Goal: Register for event/course

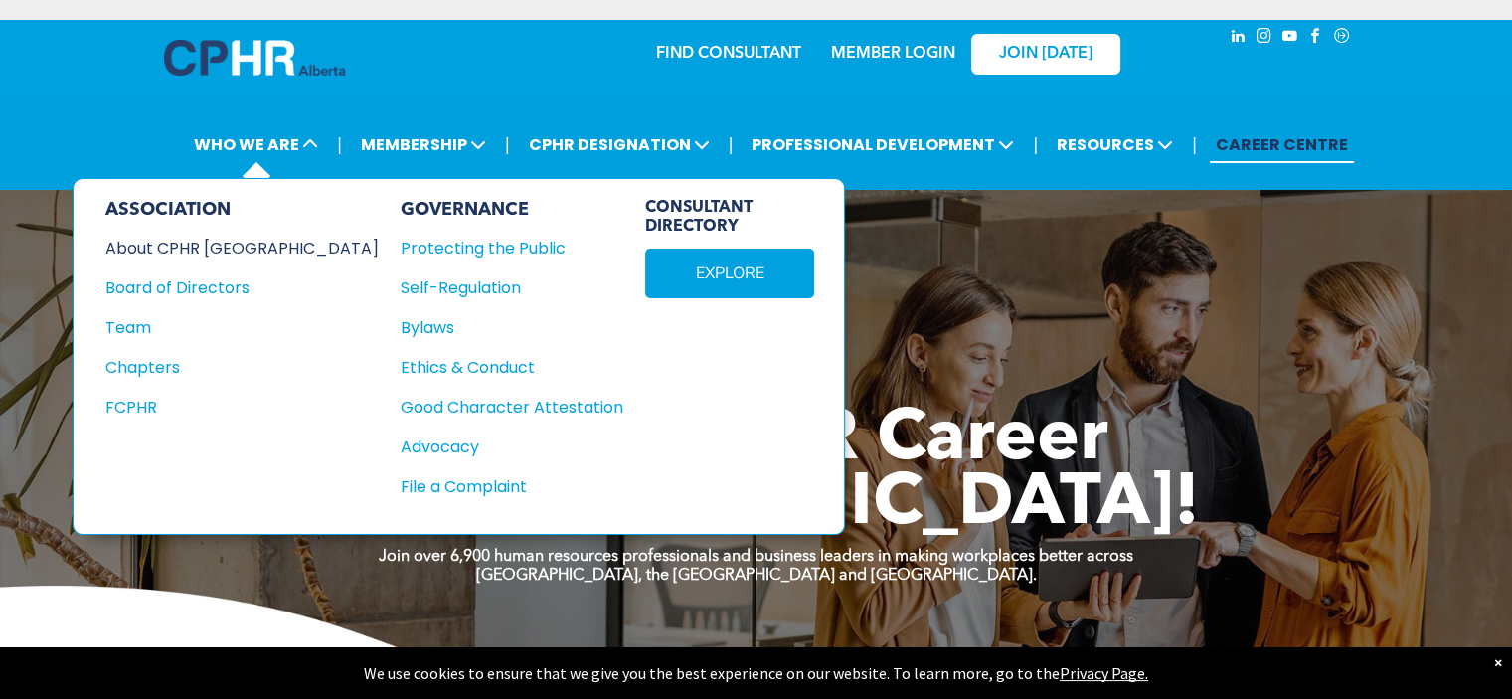
click at [212, 255] on div "About CPHR [GEOGRAPHIC_DATA]" at bounding box center [228, 248] width 247 height 25
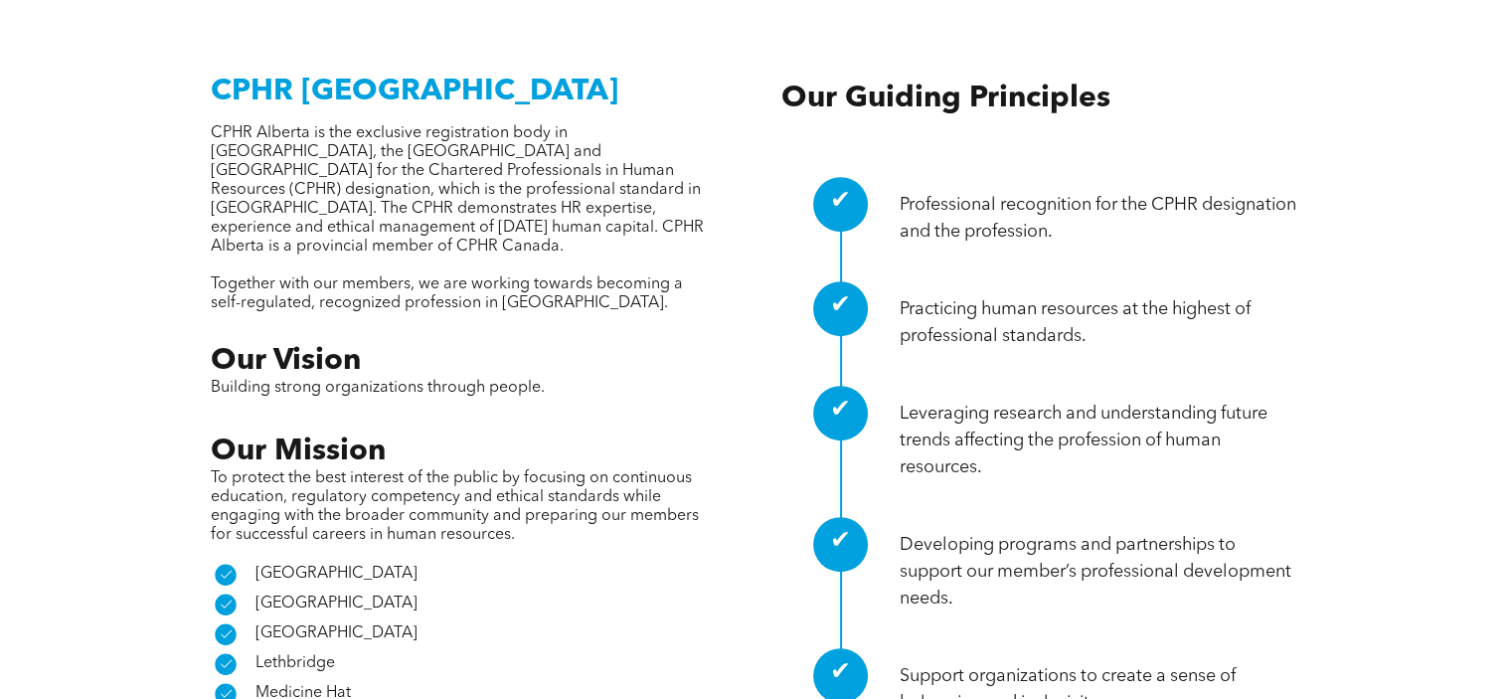
scroll to position [821, 0]
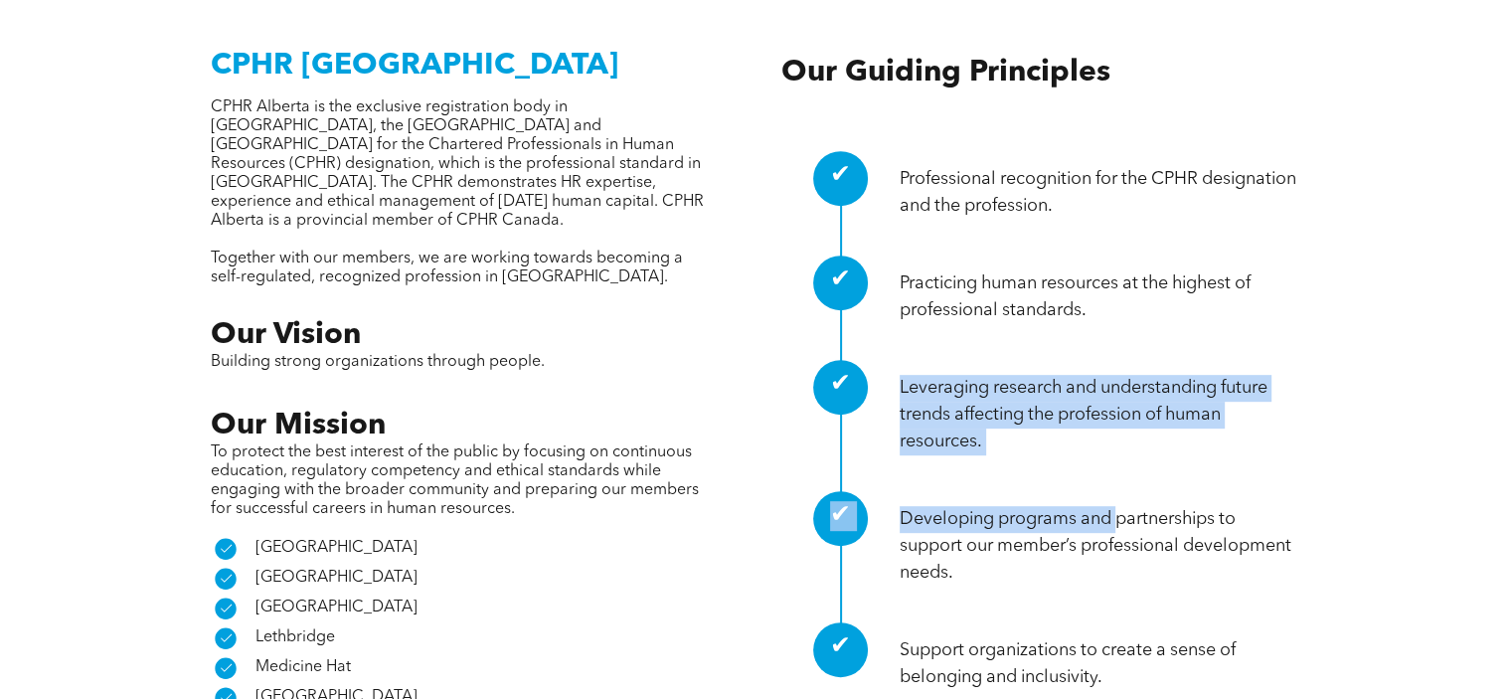
drag, startPoint x: 1119, startPoint y: 433, endPoint x: 1114, endPoint y: 365, distance: 67.8
click at [1114, 365] on div "✔ Professional recognition for the CPHR designation and the profession. ✔ Pract…" at bounding box center [1042, 423] width 521 height 576
click at [1382, 403] on div "CPHR Alberta CPHR Alberta is the exclusive registration body in Alberta, the No…" at bounding box center [756, 402] width 1512 height 893
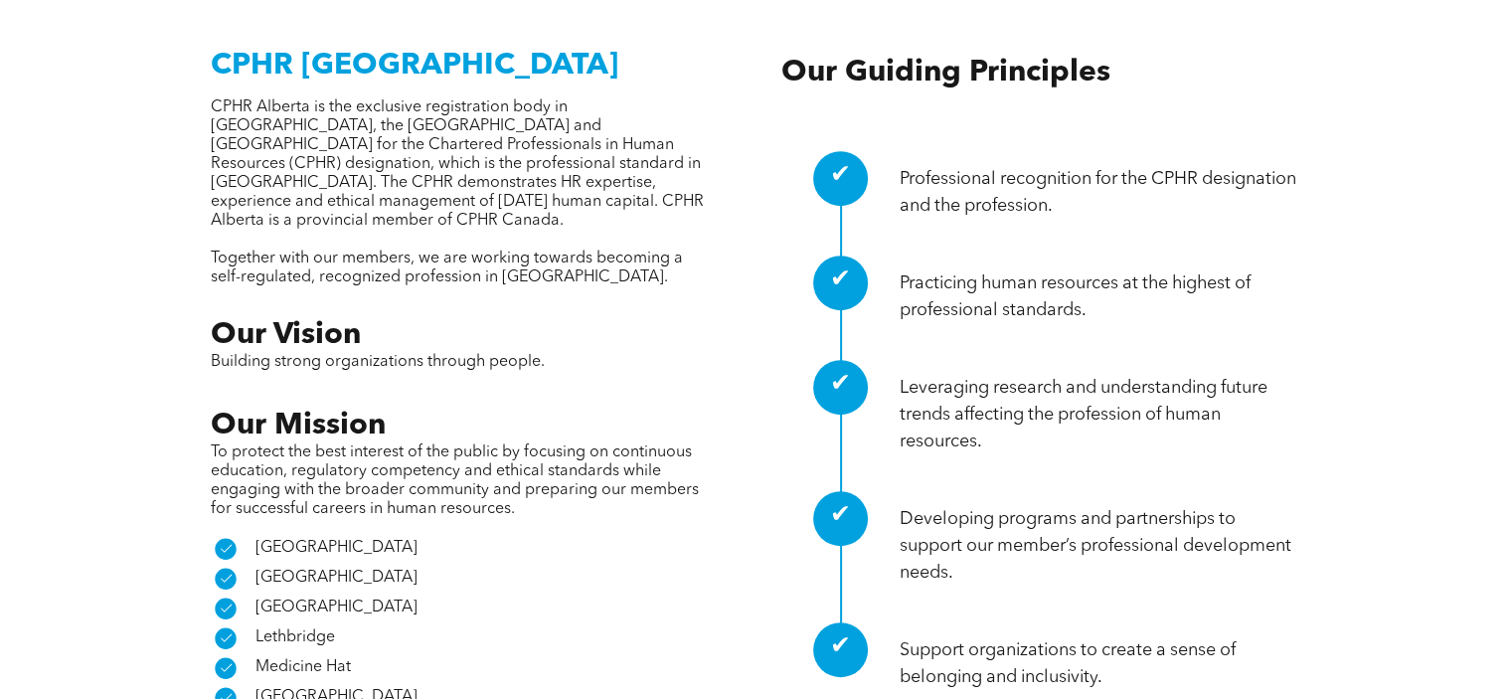
click at [1487, 353] on div "CPHR Alberta CPHR Alberta is the exclusive registration body in Alberta, the No…" at bounding box center [756, 402] width 1512 height 893
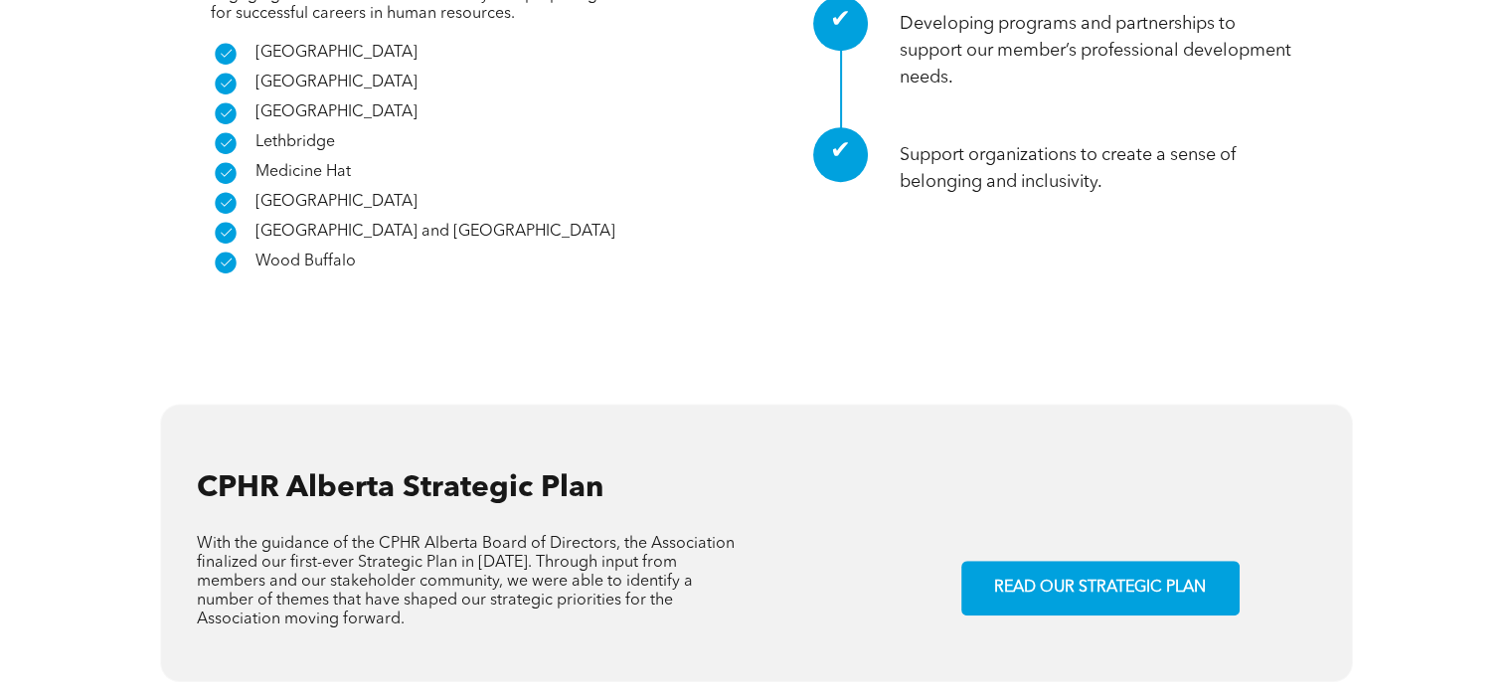
scroll to position [1321, 0]
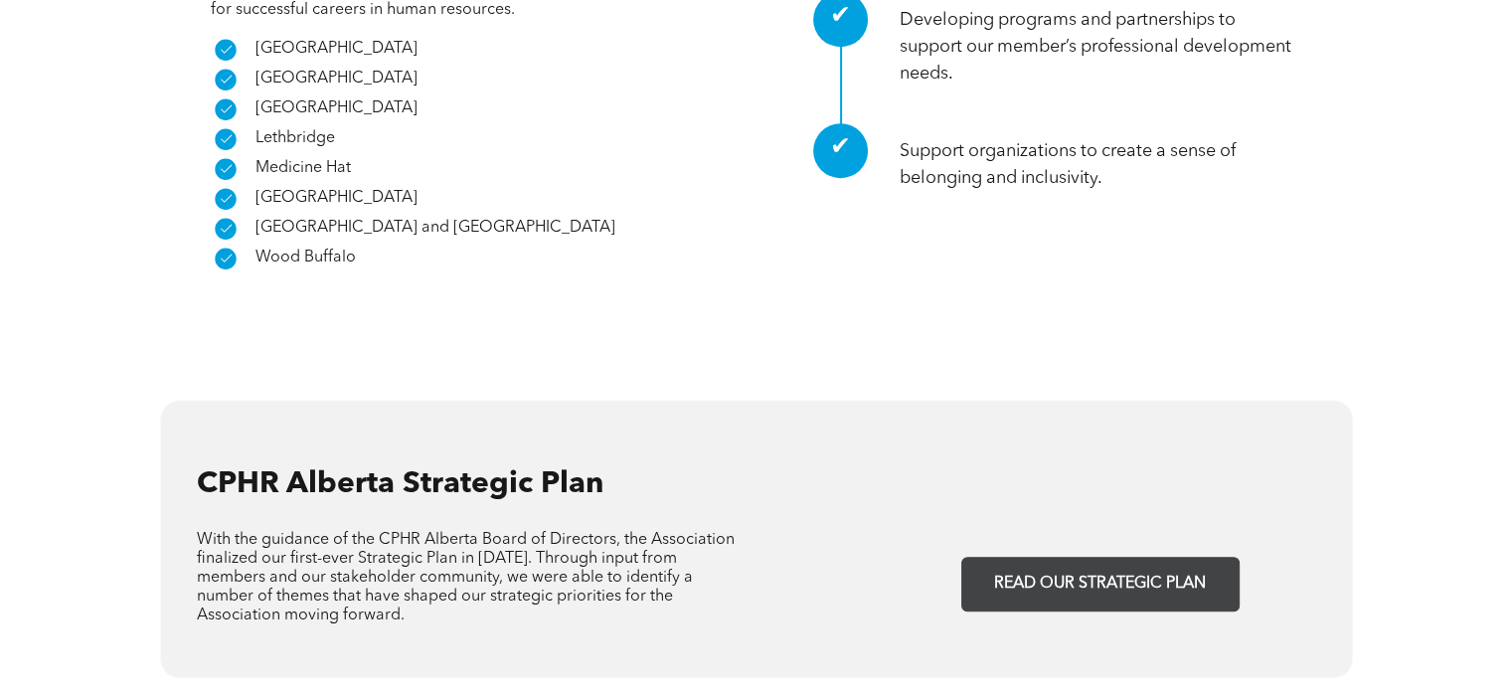
click at [1153, 565] on span "READ OUR STRATEGIC PLAN" at bounding box center [1100, 584] width 226 height 39
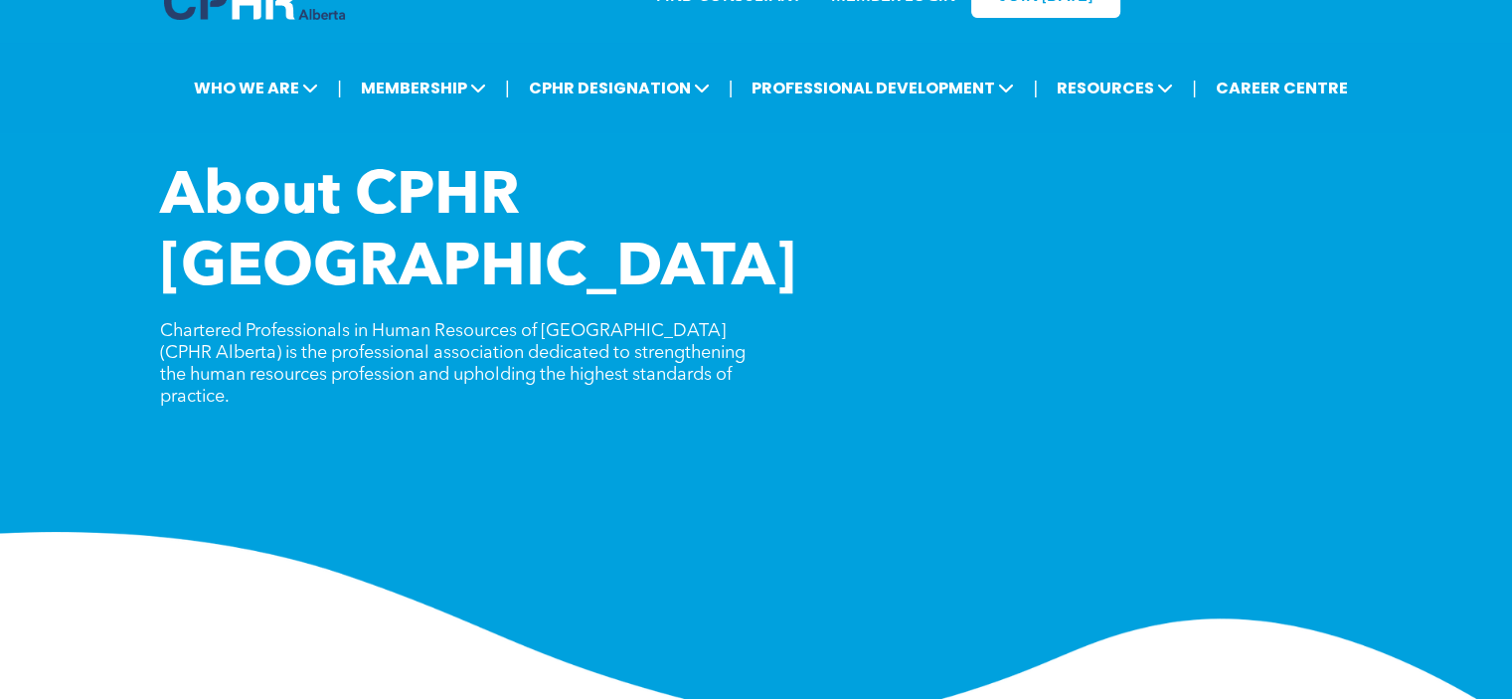
scroll to position [0, 0]
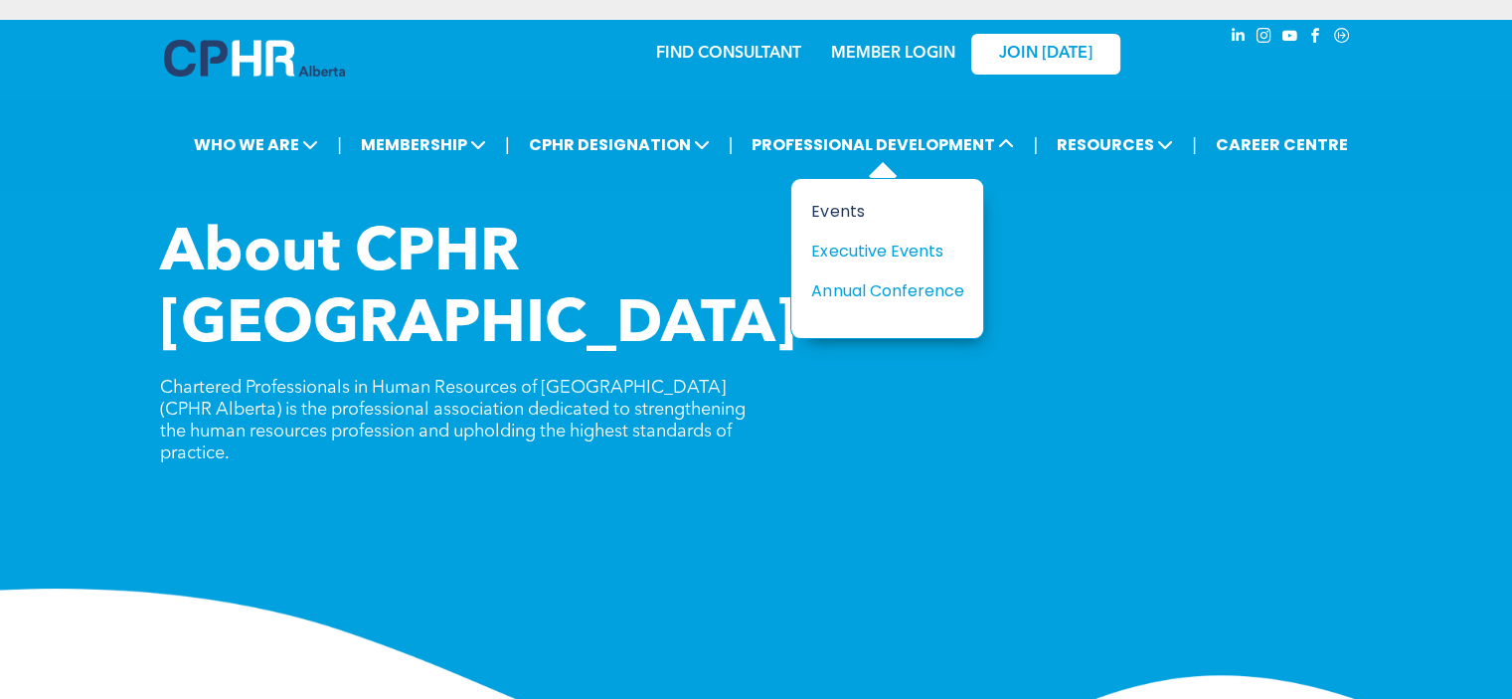
click at [855, 206] on div "Events" at bounding box center [879, 211] width 137 height 25
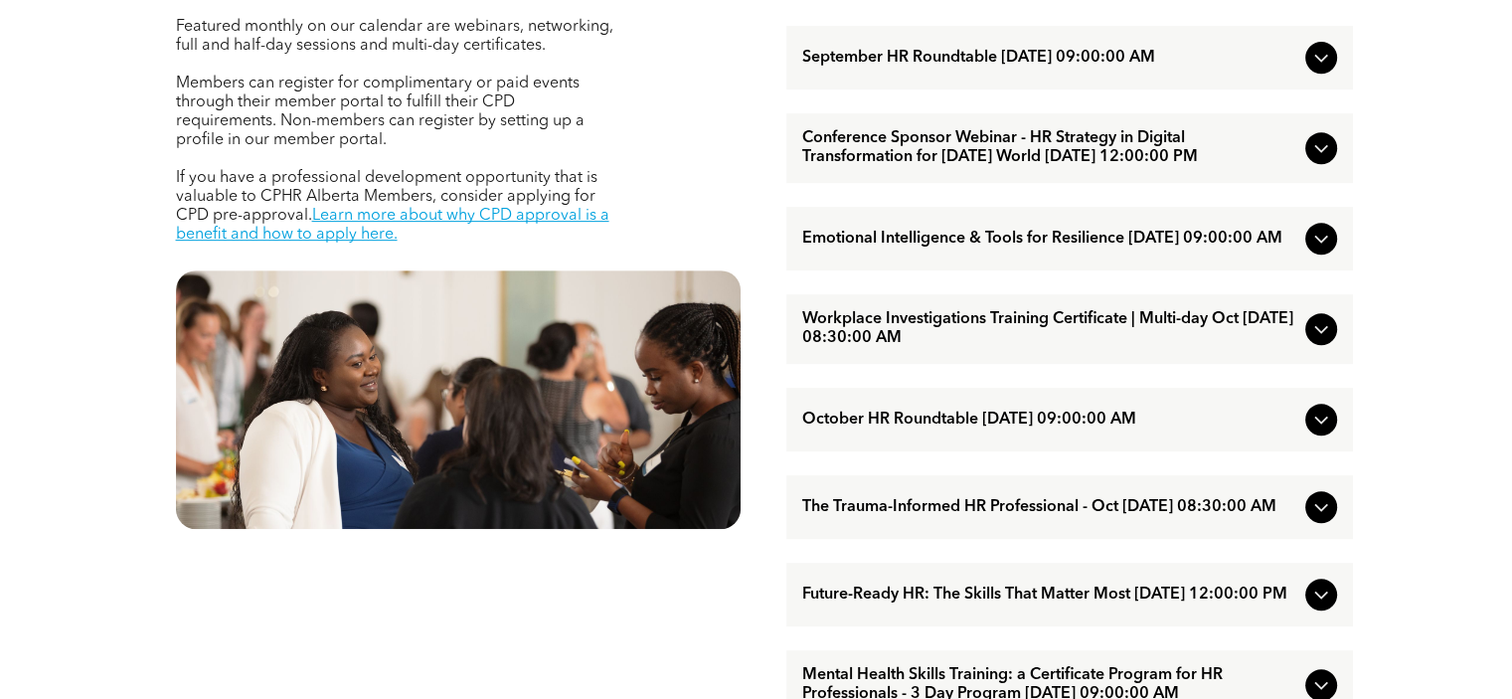
scroll to position [893, 0]
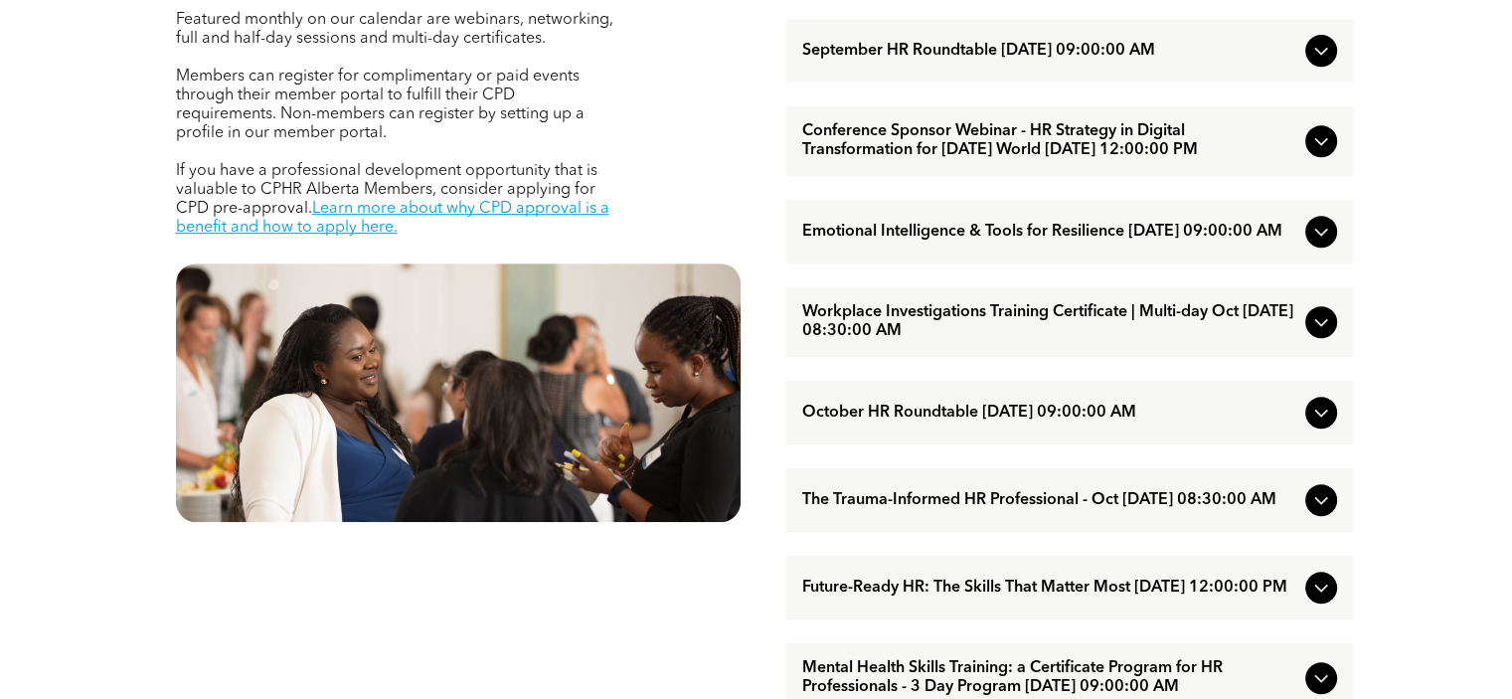
click at [1311, 244] on icon at bounding box center [1322, 232] width 24 height 24
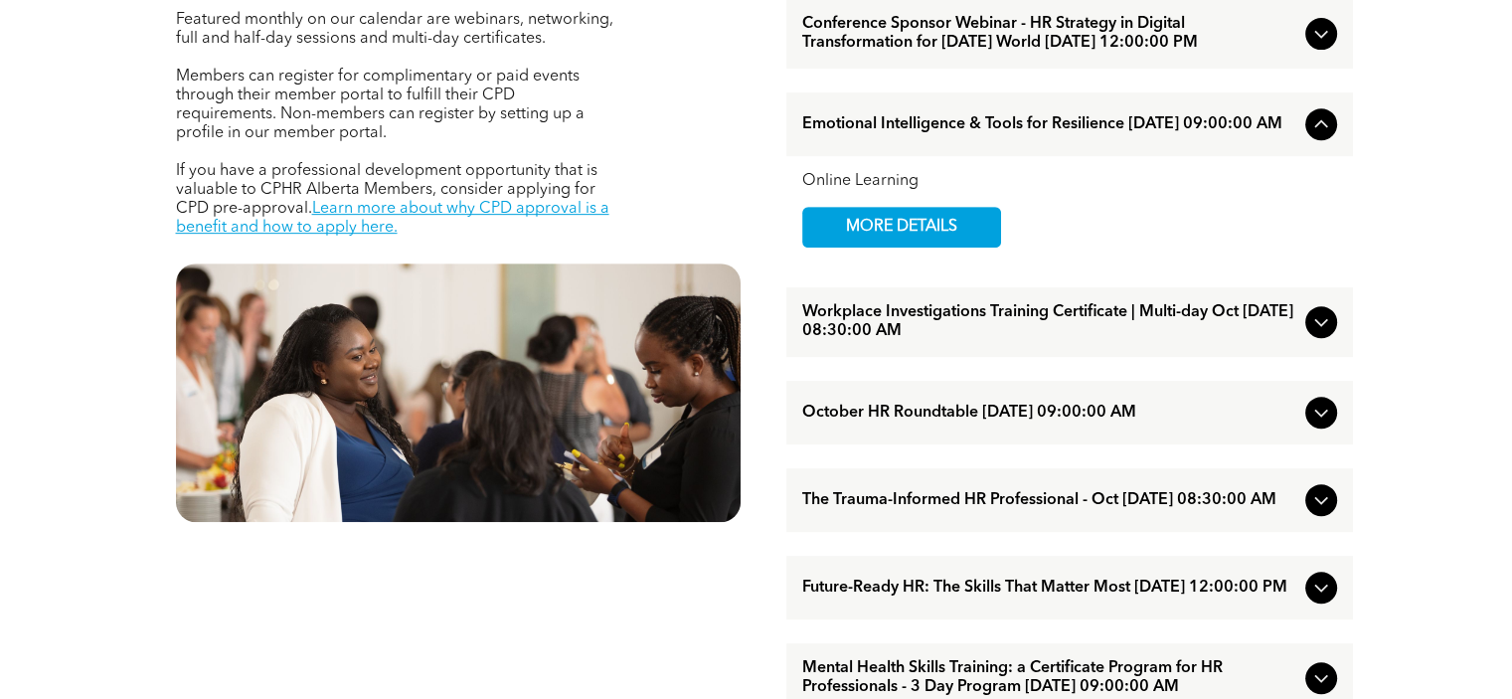
click at [1323, 334] on icon at bounding box center [1322, 322] width 24 height 24
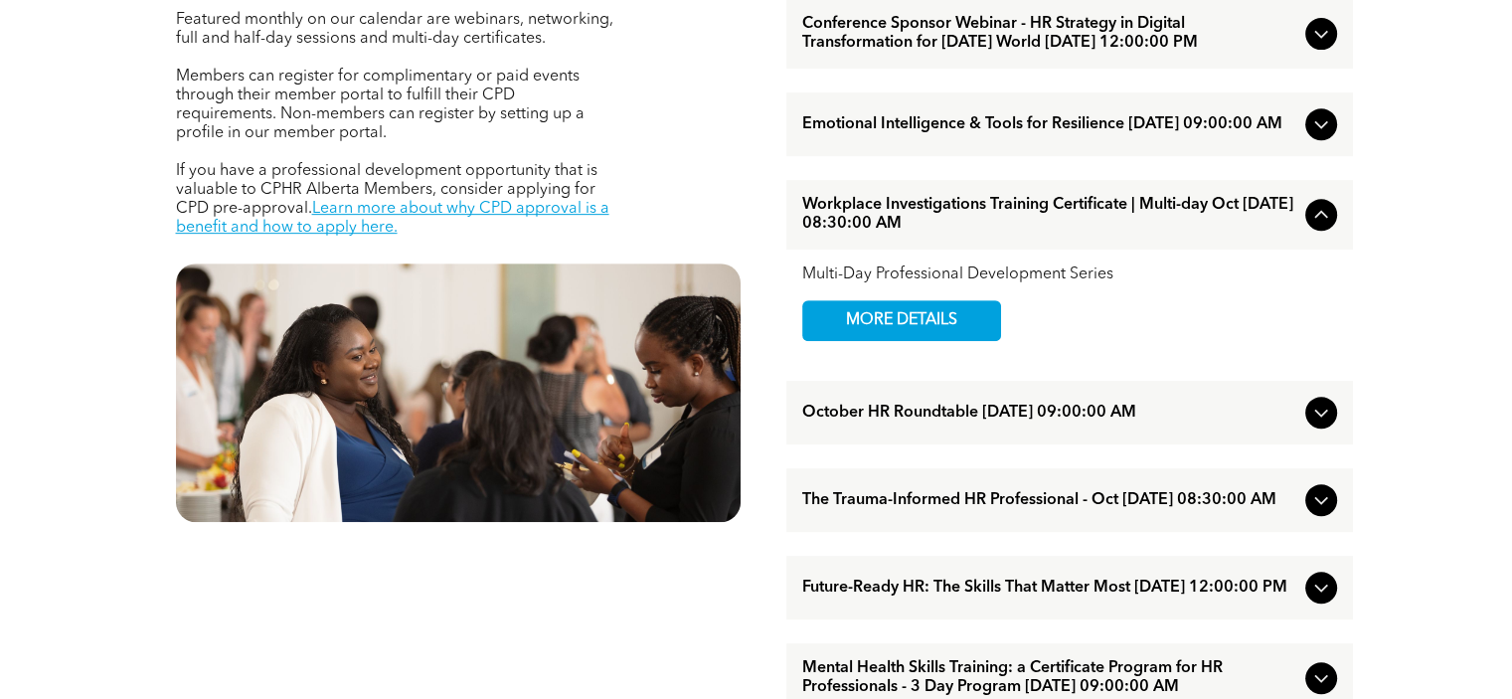
click at [1323, 425] on icon at bounding box center [1322, 413] width 24 height 24
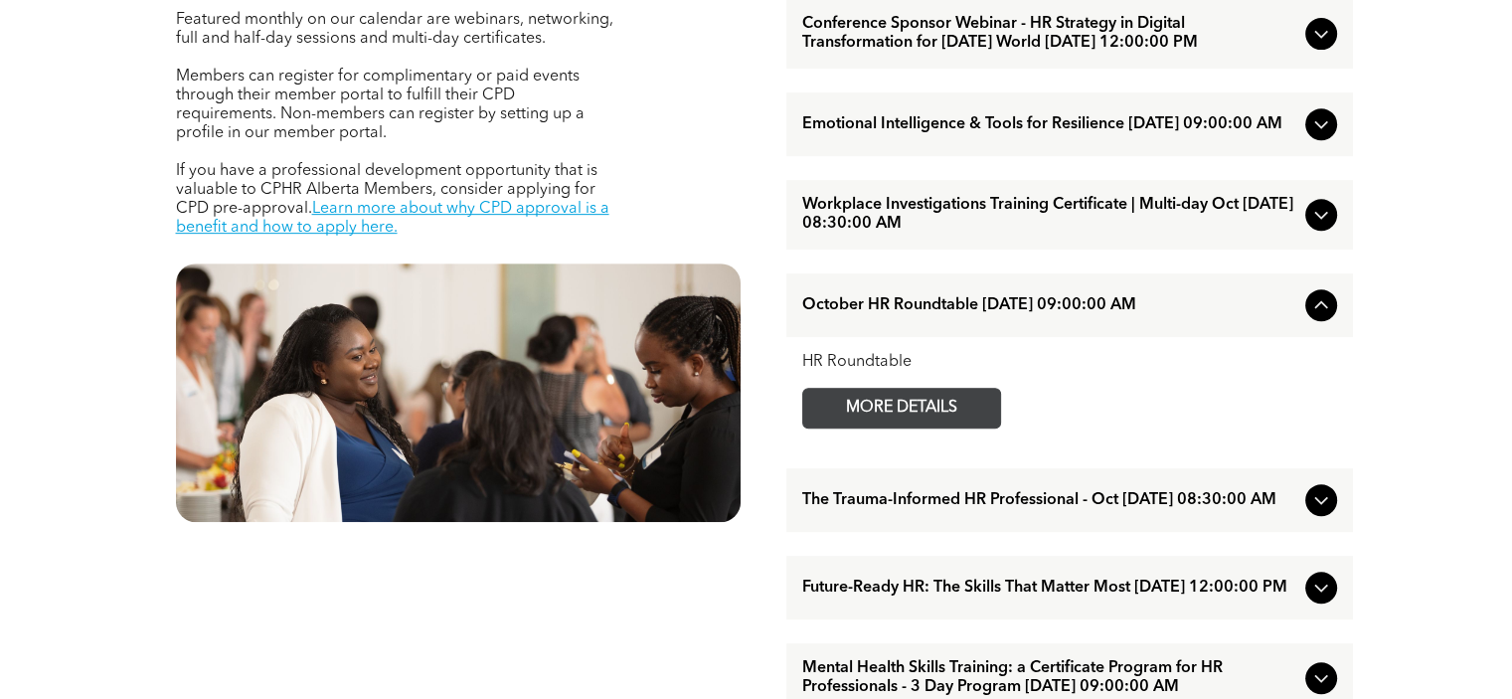
click at [905, 428] on span "MORE DETAILS" at bounding box center [901, 408] width 157 height 39
click at [1317, 227] on icon at bounding box center [1322, 215] width 24 height 24
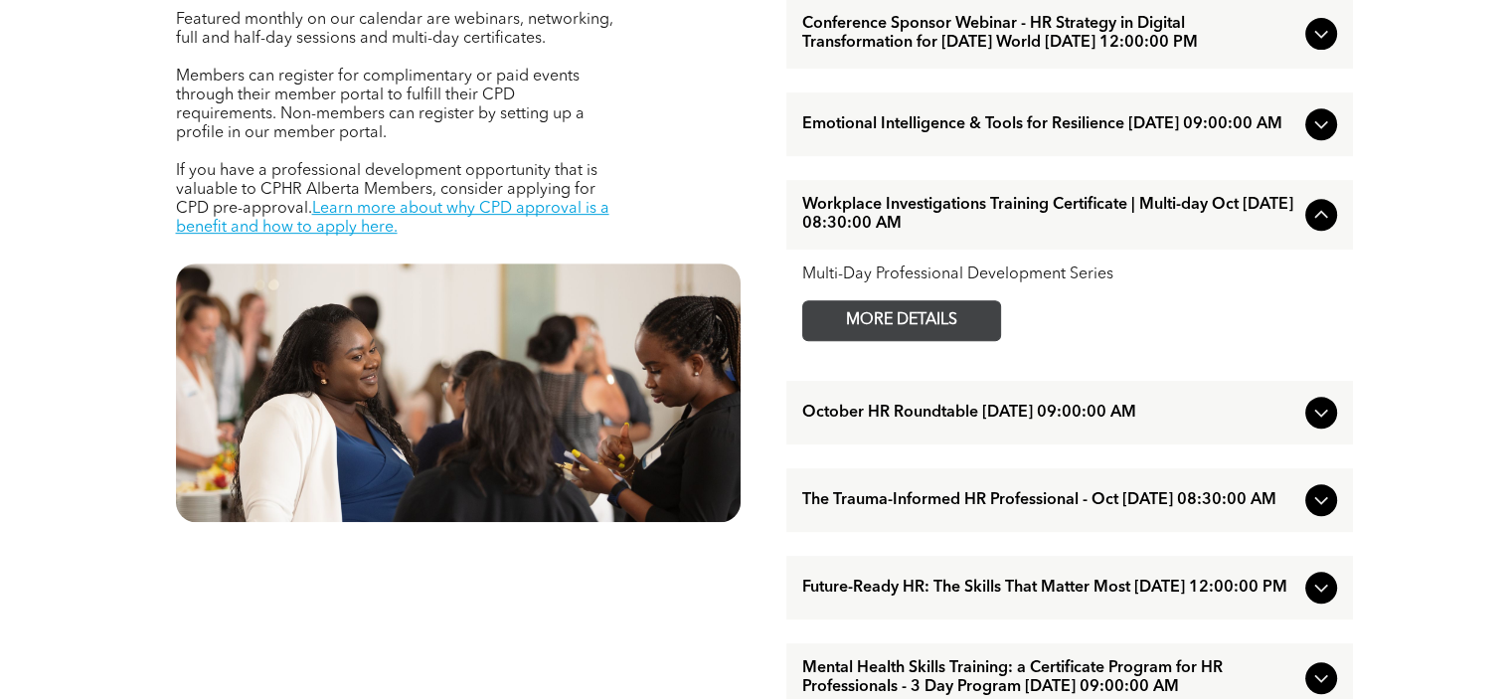
click at [851, 340] on span "MORE DETAILS" at bounding box center [901, 320] width 157 height 39
click at [1318, 136] on icon at bounding box center [1322, 124] width 24 height 24
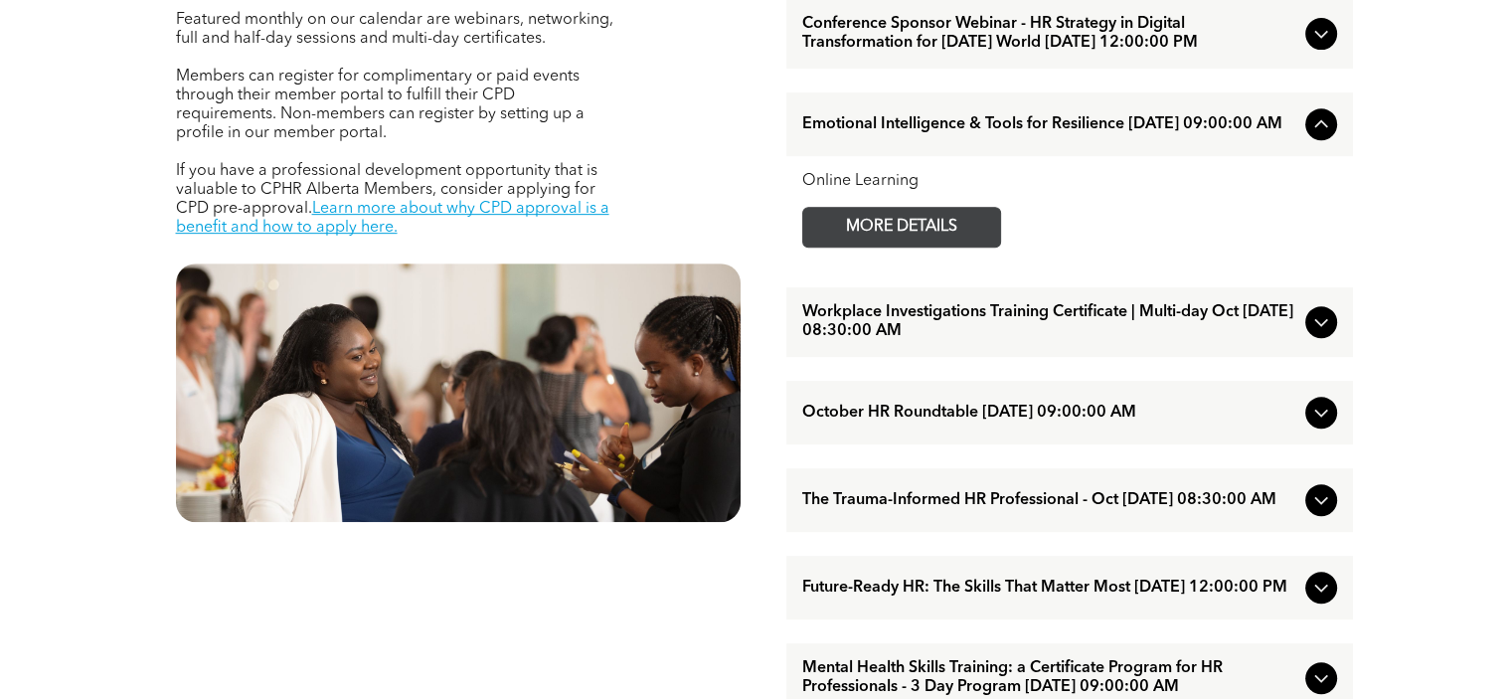
click at [881, 247] on span "MORE DETAILS" at bounding box center [901, 227] width 157 height 39
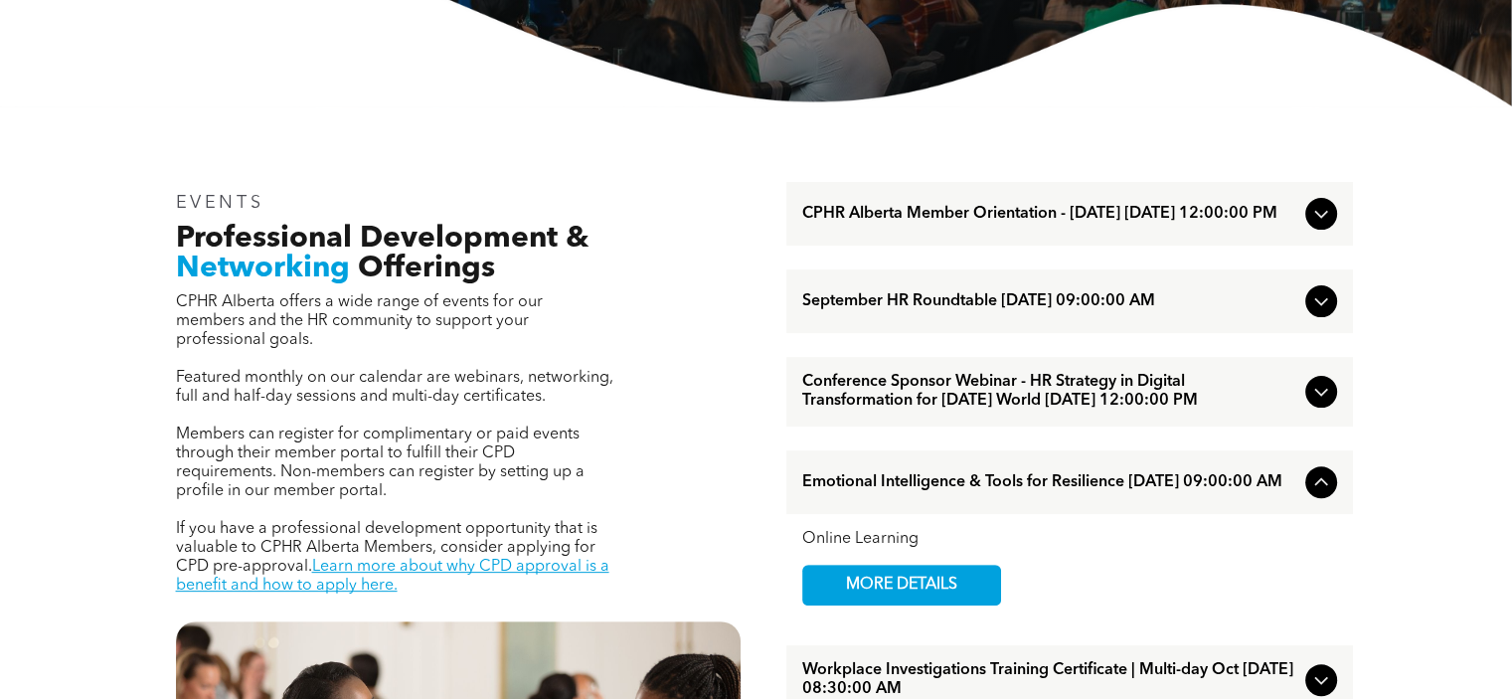
scroll to position [615, 0]
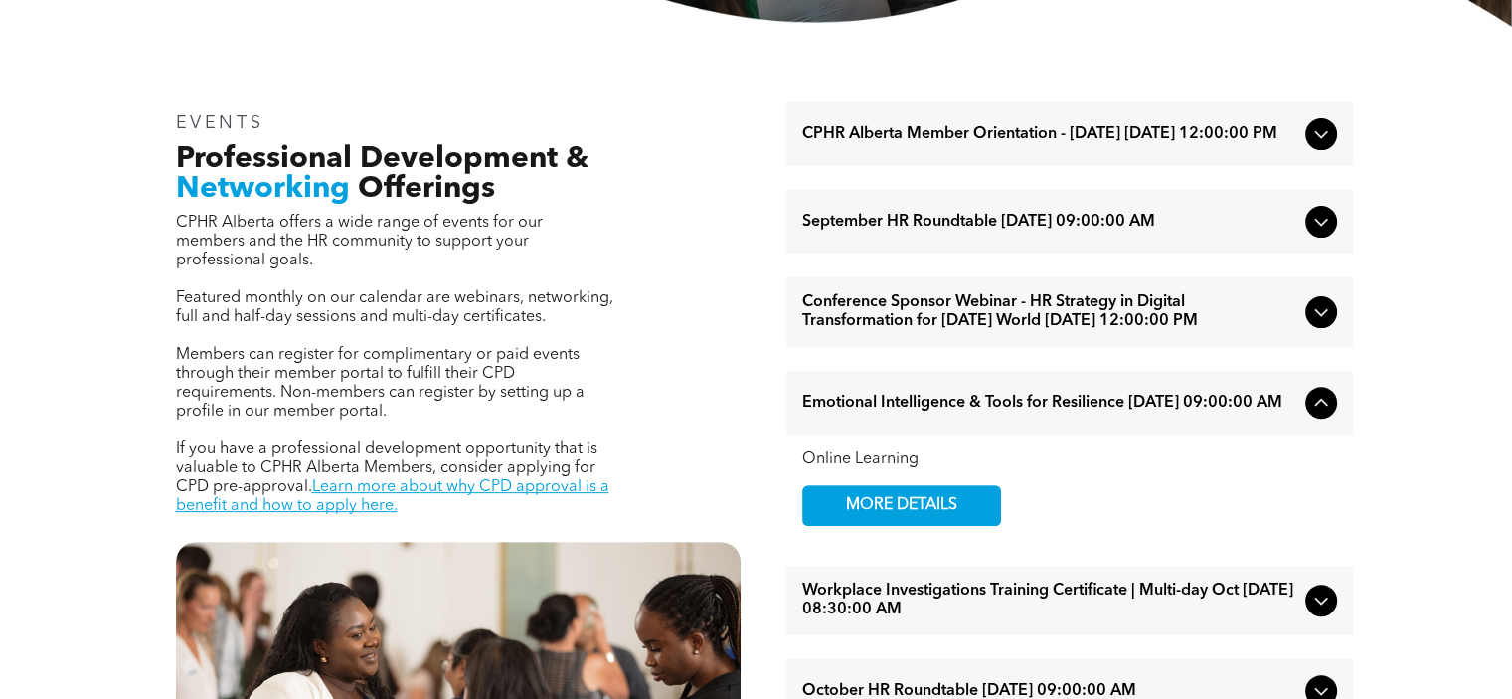
drag, startPoint x: 598, startPoint y: 1, endPoint x: 295, endPoint y: 34, distance: 304.1
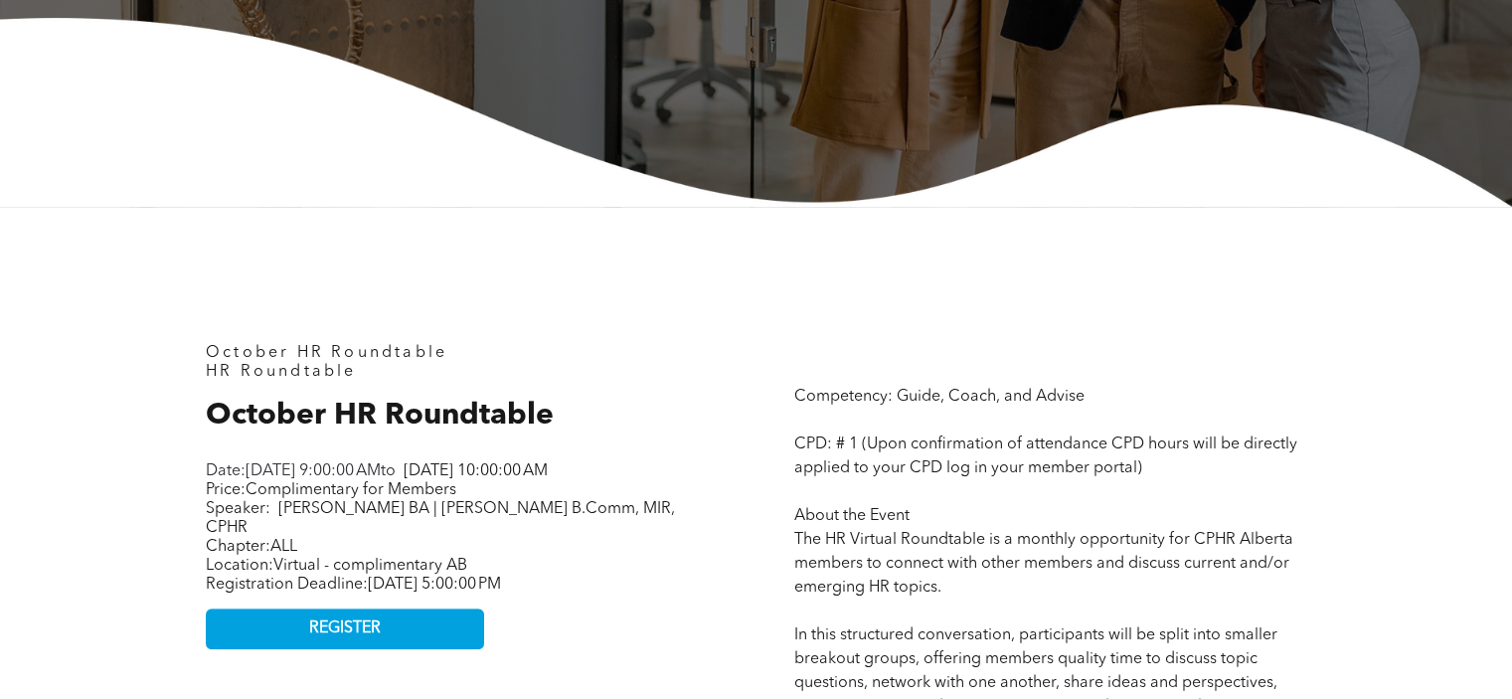
scroll to position [620, 0]
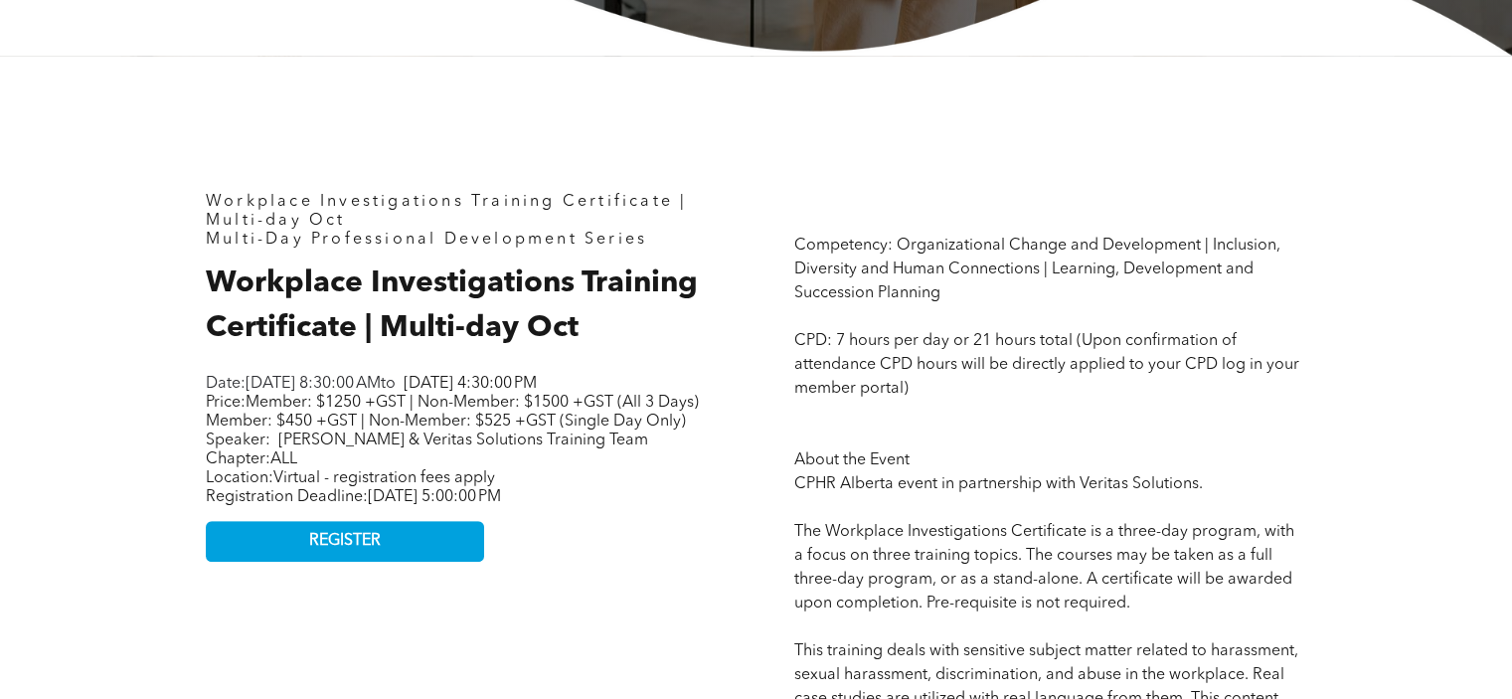
scroll to position [772, 0]
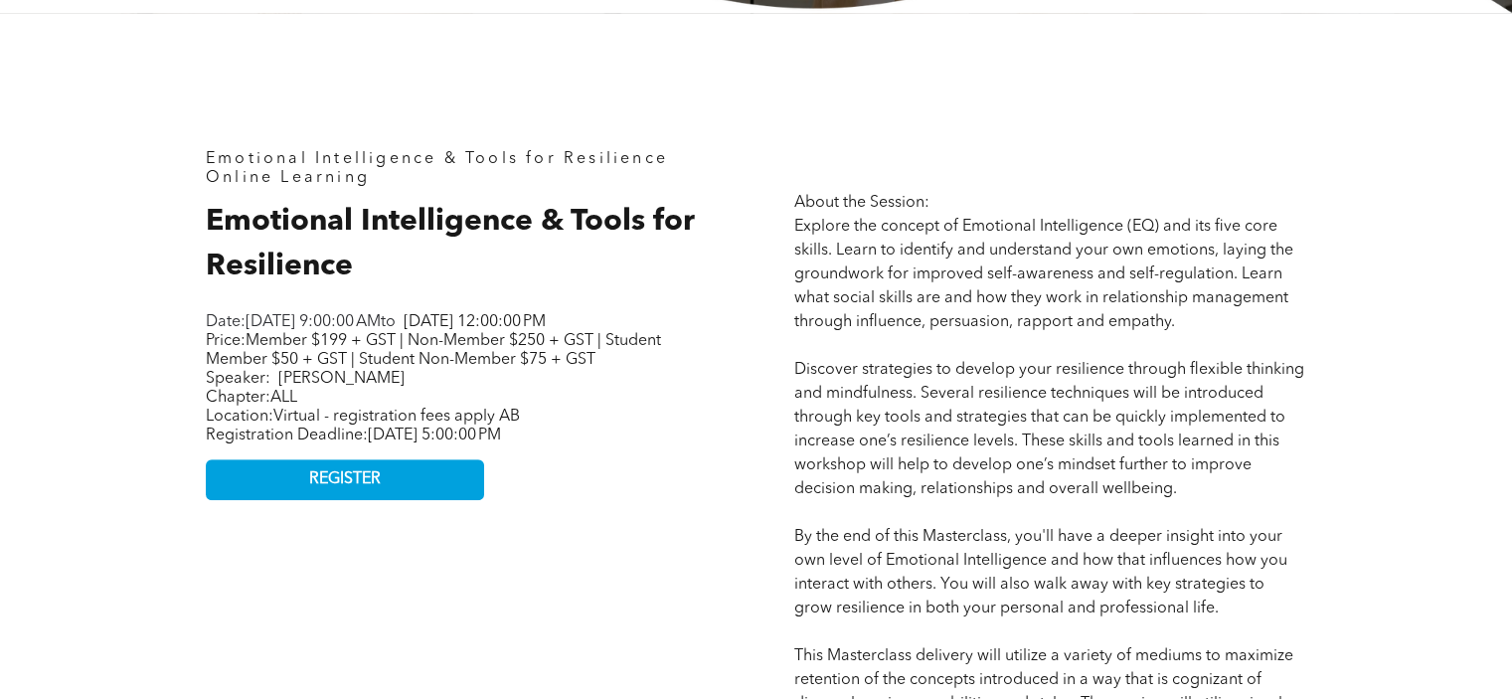
scroll to position [875, 0]
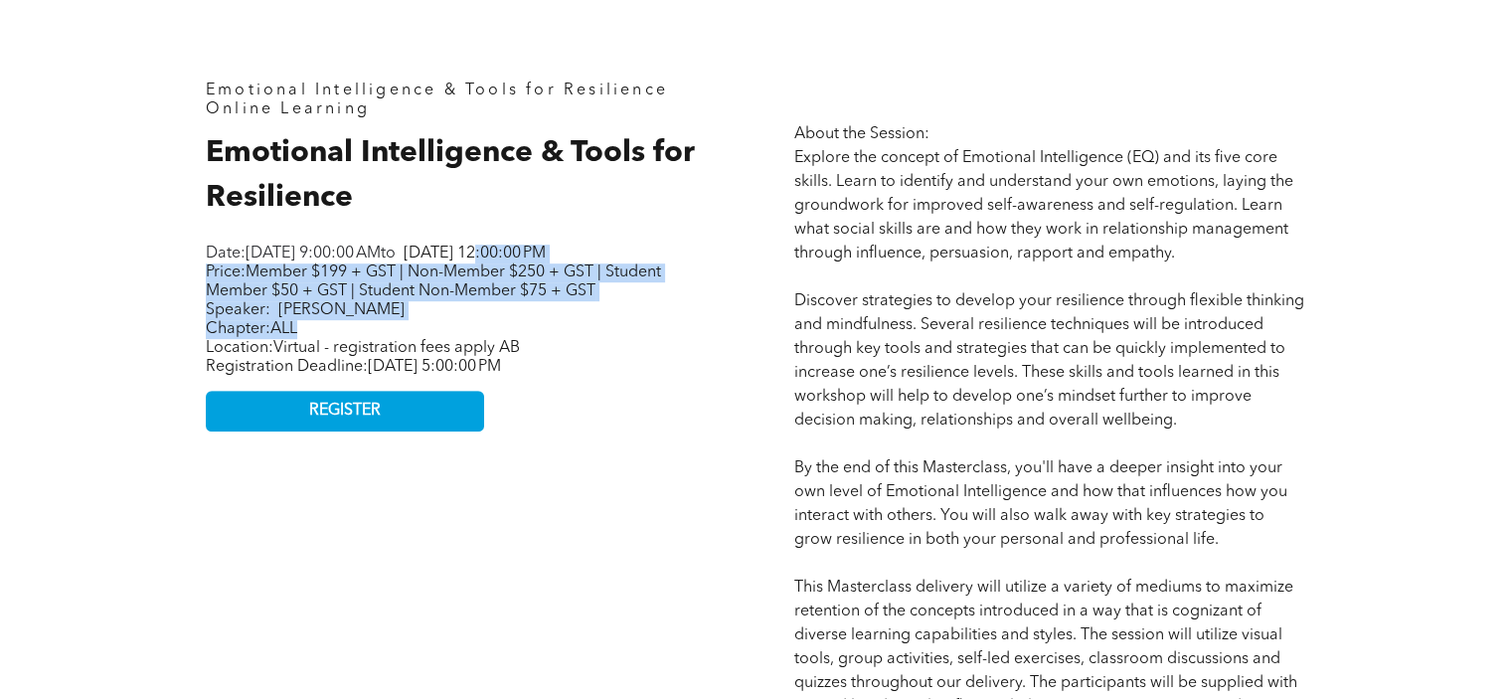
drag, startPoint x: 680, startPoint y: 239, endPoint x: 406, endPoint y: 357, distance: 298.9
click at [406, 357] on div "Emotional Intelligence & Tools for Resilience Online Learning Emotional Intelli…" at bounding box center [462, 675] width 544 height 1218
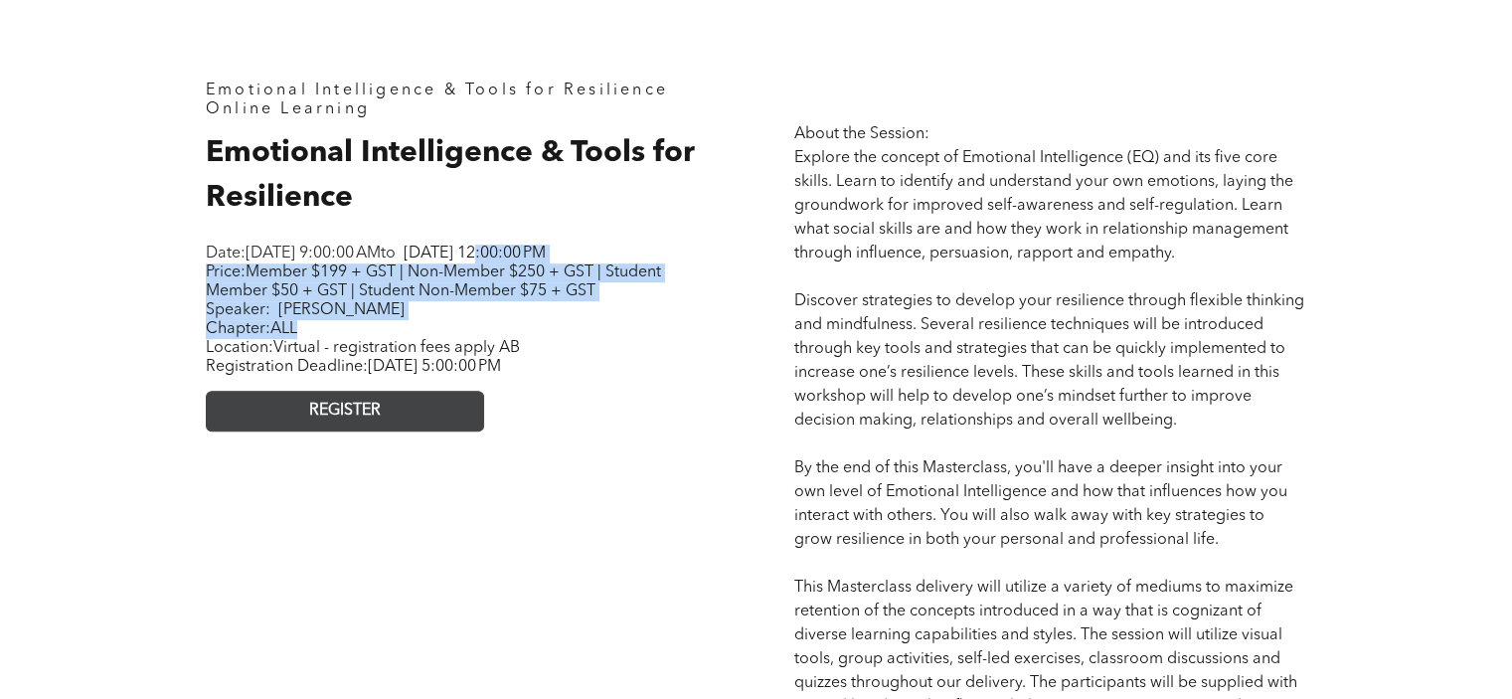
click at [336, 421] on span "REGISTER" at bounding box center [345, 411] width 72 height 19
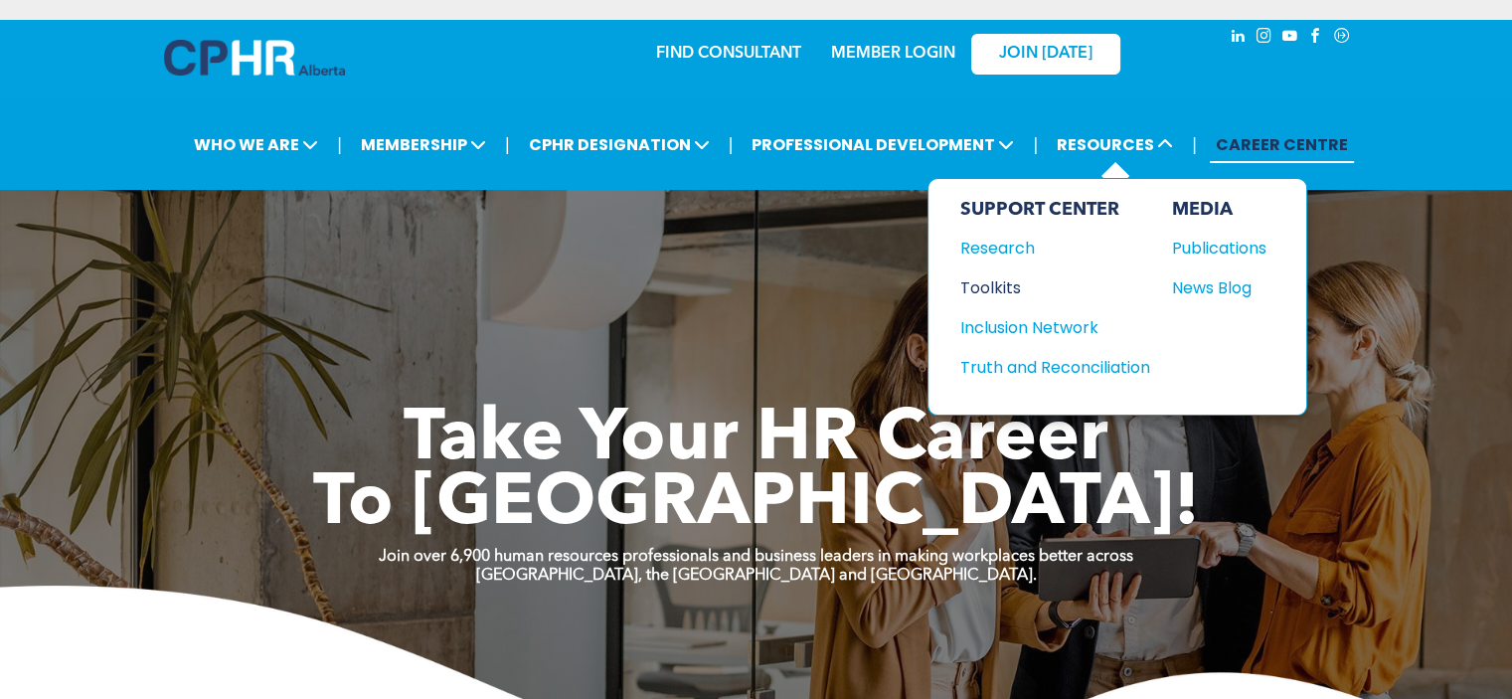
click at [998, 289] on div "Toolkits" at bounding box center [1046, 287] width 171 height 25
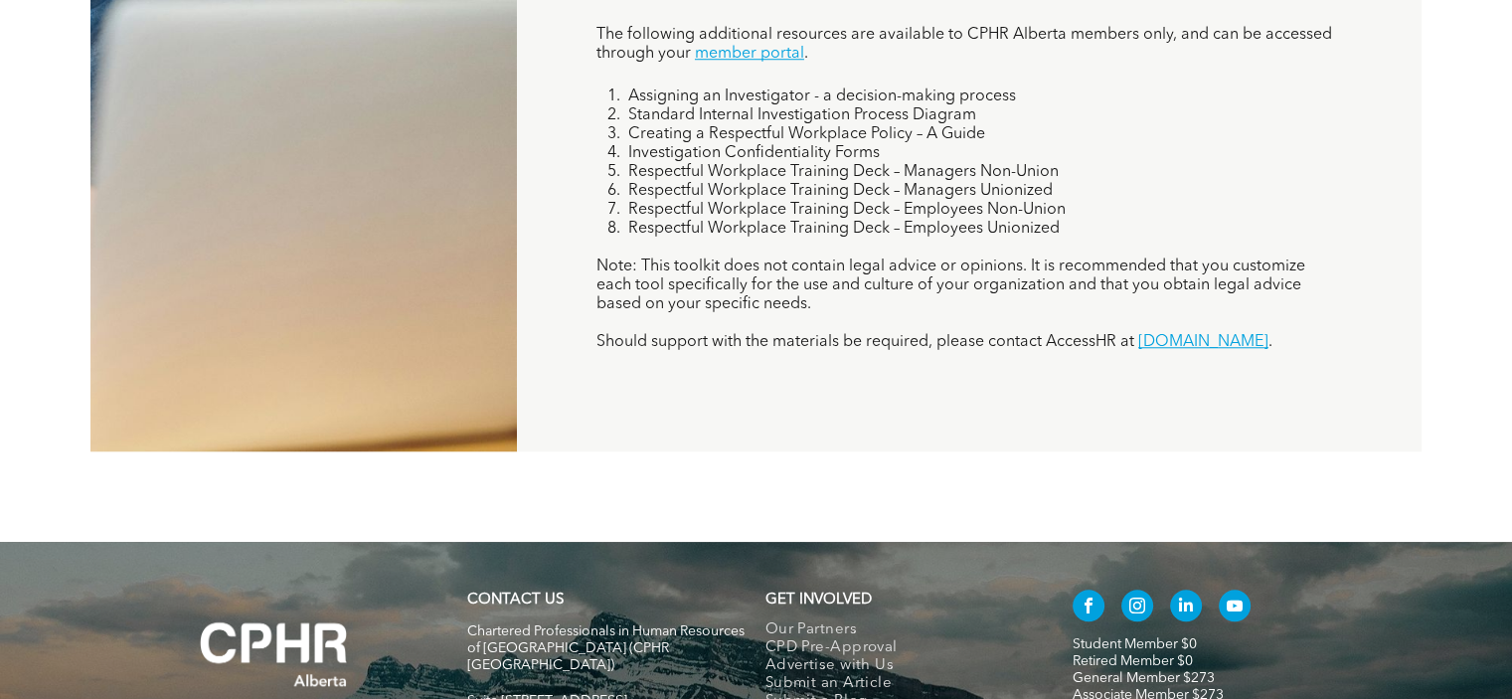
scroll to position [1716, 0]
